Goal: Navigation & Orientation: Find specific page/section

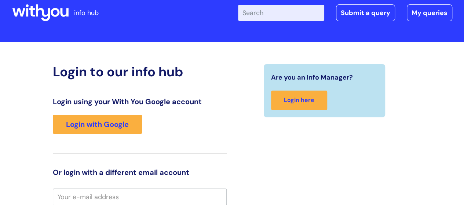
scroll to position [16, 0]
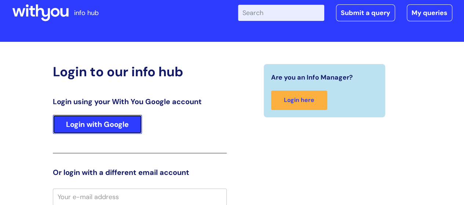
click at [96, 128] on link "Login with Google" at bounding box center [97, 124] width 89 height 19
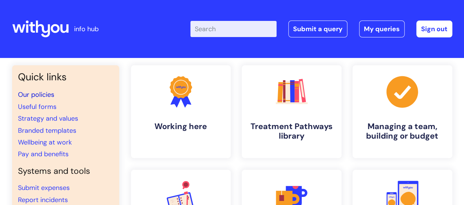
click at [47, 95] on link "Our policies" at bounding box center [36, 94] width 36 height 9
